Goal: Book appointment/travel/reservation

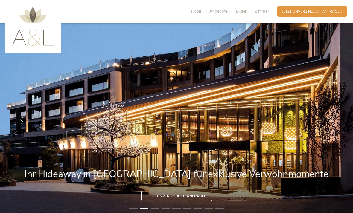
click at [328, 13] on span "Jetzt unverbindlich anfragen" at bounding box center [312, 11] width 60 height 5
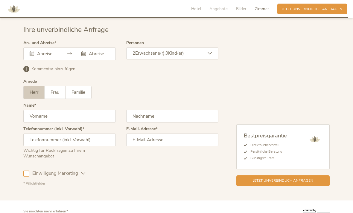
scroll to position [1487, 0]
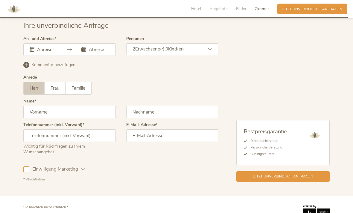
click at [53, 52] on input "text" at bounding box center [47, 50] width 22 height 6
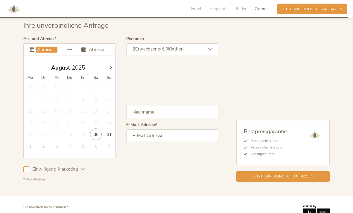
click at [111, 70] on icon at bounding box center [110, 67] width 4 height 4
click at [112, 70] on icon at bounding box center [110, 67] width 4 height 4
click at [110, 70] on icon at bounding box center [111, 68] width 2 height 4
click at [110, 70] on icon at bounding box center [110, 67] width 4 height 4
click at [110, 69] on icon at bounding box center [110, 67] width 4 height 4
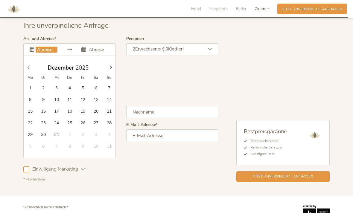
type input "2026"
click at [110, 70] on icon at bounding box center [110, 67] width 4 height 4
click at [33, 71] on span at bounding box center [29, 66] width 10 height 8
click at [110, 70] on icon at bounding box center [111, 68] width 2 height 4
type input "[DATE]"
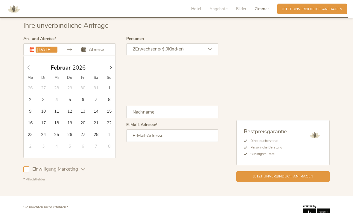
type input "2026"
type input "[DATE]"
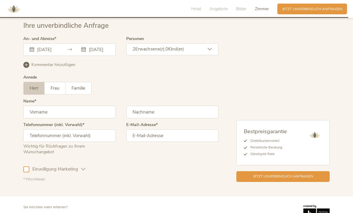
click at [207, 50] on div "2 Erwachsene(r), 0 Kind(er)" at bounding box center [172, 49] width 92 height 12
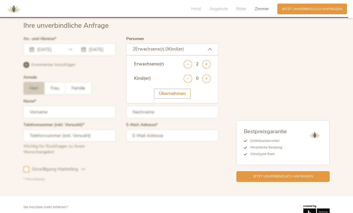
click at [210, 64] on icon at bounding box center [206, 64] width 8 height 8
click at [205, 82] on icon at bounding box center [206, 78] width 8 height 8
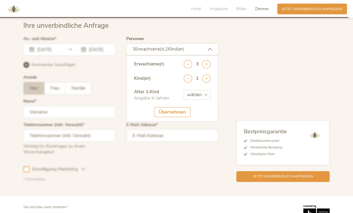
click at [204, 82] on icon at bounding box center [206, 78] width 8 height 8
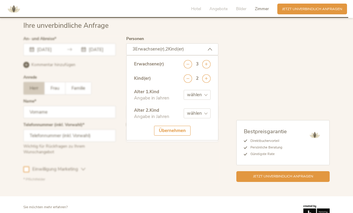
click at [198, 97] on select "wählen 0 1 2 3 4 5 6 7 8 9 10 11 12 13 14 15 16 17" at bounding box center [197, 95] width 27 height 10
select select "4"
click at [205, 118] on select "wählen 0 1 2 3 4 5 6 7 8 9 10 11 12 13 14 15 16 17" at bounding box center [197, 113] width 27 height 10
select select "0"
click at [203, 97] on select "wählen 0 1 2 3 4 5 6 7 8 9 10 11 12 13 14 15 16 17" at bounding box center [197, 95] width 27 height 10
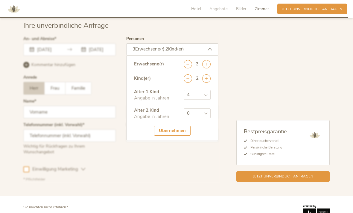
select select "5"
click at [172, 135] on div "Übernehmen" at bounding box center [172, 131] width 36 height 10
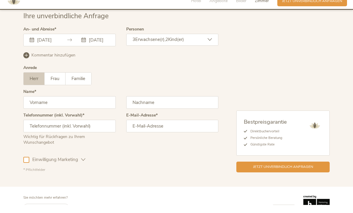
scroll to position [1488, 0]
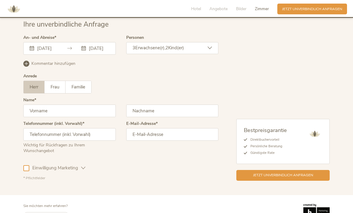
click at [90, 117] on input "text" at bounding box center [69, 111] width 92 height 13
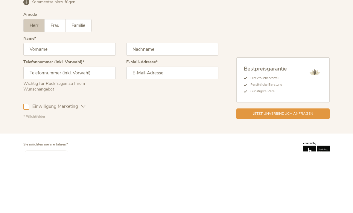
click at [58, 84] on span "Frau" at bounding box center [55, 87] width 9 height 6
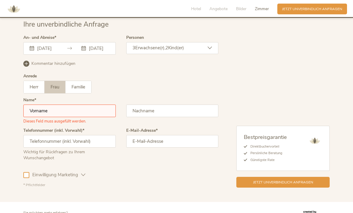
click at [81, 116] on input "text" at bounding box center [69, 111] width 92 height 13
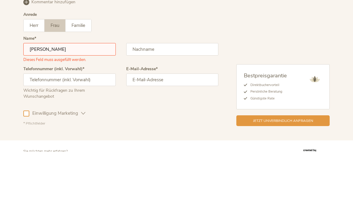
type input "[PERSON_NAME]"
click at [170, 105] on input "text" at bounding box center [172, 111] width 92 height 13
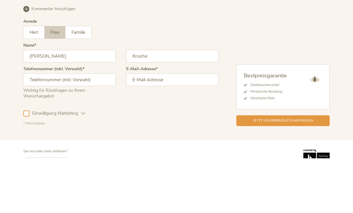
type input "Knoche"
click at [88, 128] on input "text" at bounding box center [69, 134] width 92 height 13
type input "01779759137"
click at [166, 128] on input "email" at bounding box center [172, 134] width 92 height 13
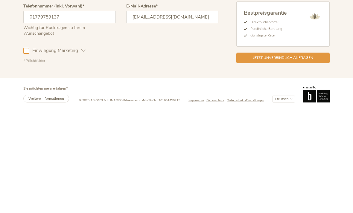
scroll to position [1507, 0]
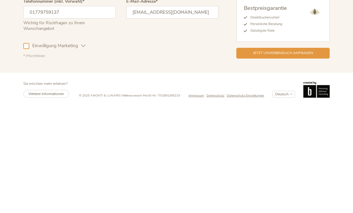
type input "[EMAIL_ADDRESS][DOMAIN_NAME]"
click at [84, 151] on icon at bounding box center [83, 153] width 4 height 4
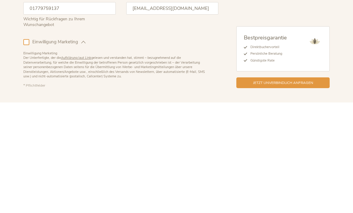
scroll to position [1488, 0]
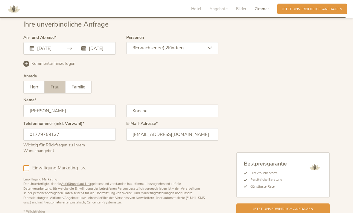
click at [83, 170] on icon at bounding box center [83, 168] width 4 height 4
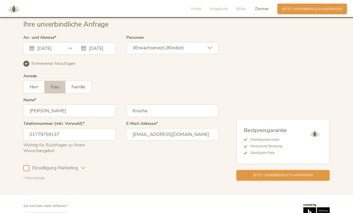
click at [300, 178] on span "Jetzt unverbindlich anfragen" at bounding box center [283, 175] width 60 height 5
